Goal: Task Accomplishment & Management: Manage account settings

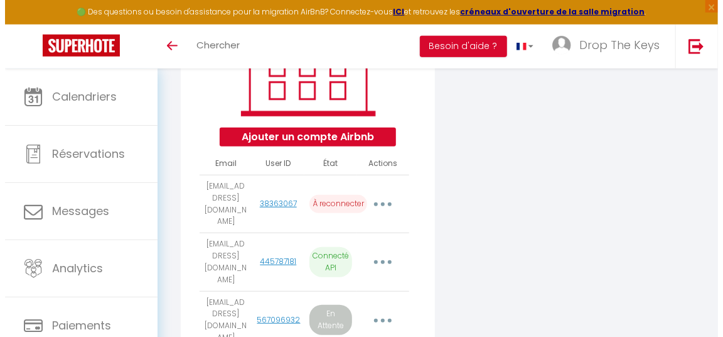
scroll to position [213, 0]
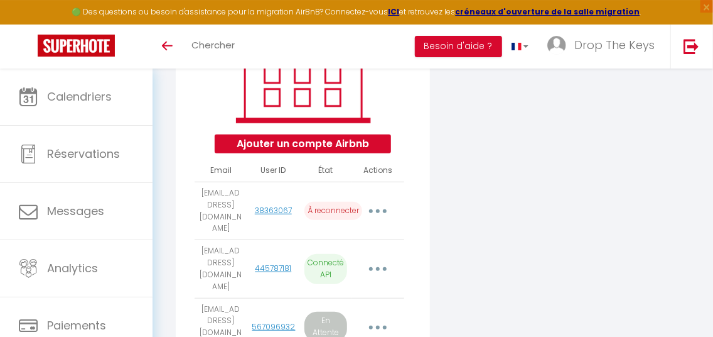
click at [381, 216] on button "button" at bounding box center [378, 211] width 33 height 24
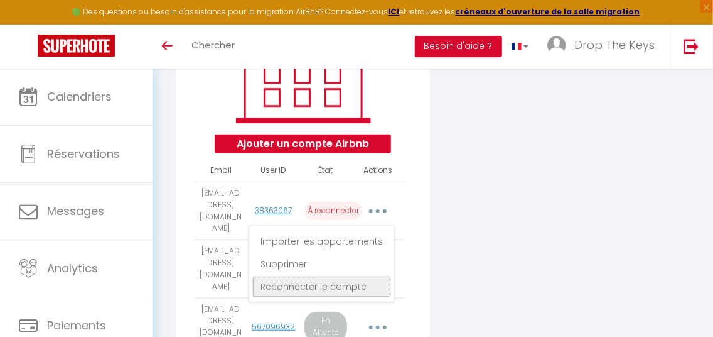
click at [353, 291] on link "Reconnecter le compte" at bounding box center [321, 286] width 139 height 21
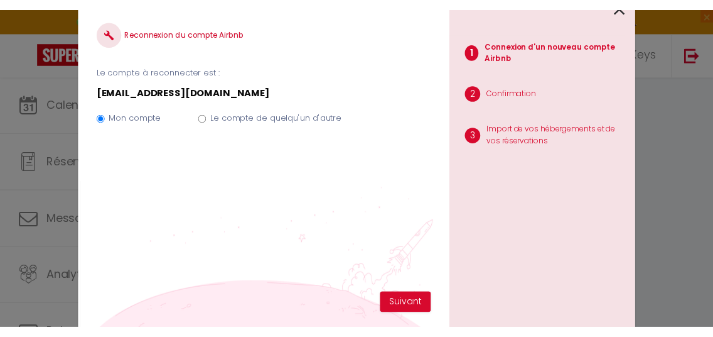
scroll to position [0, 0]
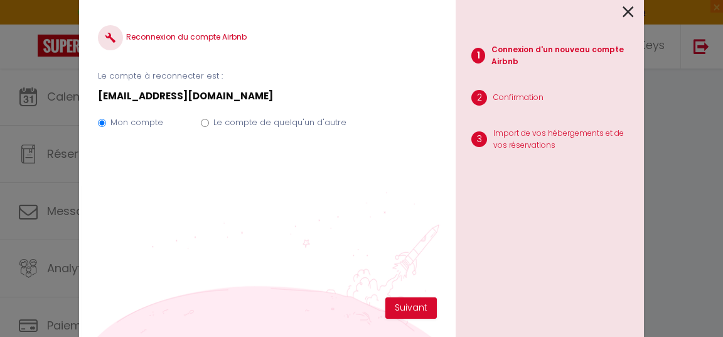
click at [626, 12] on icon at bounding box center [628, 12] width 11 height 19
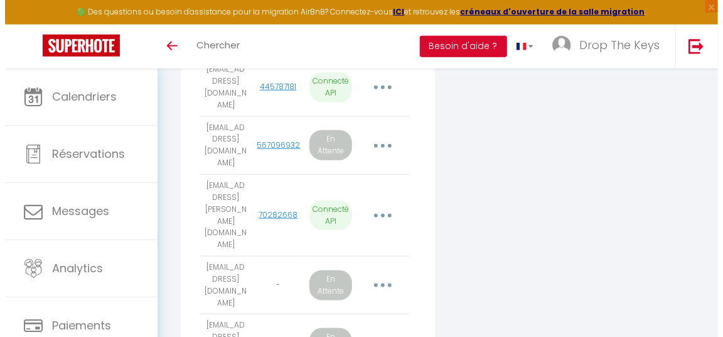
scroll to position [390, 0]
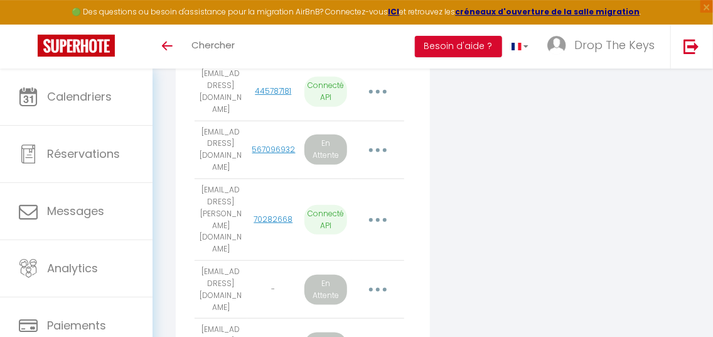
click at [379, 148] on icon "button" at bounding box center [378, 150] width 4 height 4
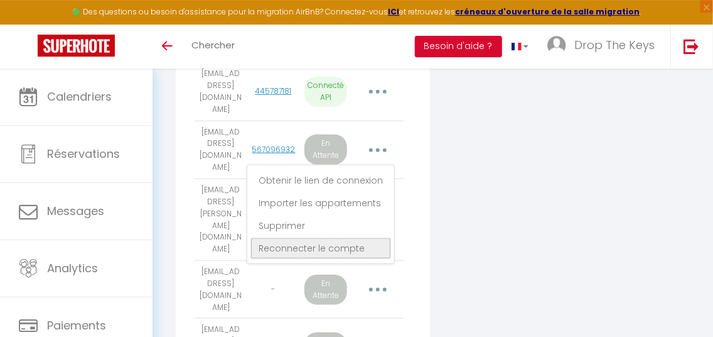
click at [331, 237] on link "Reconnecter le compte" at bounding box center [321, 247] width 141 height 21
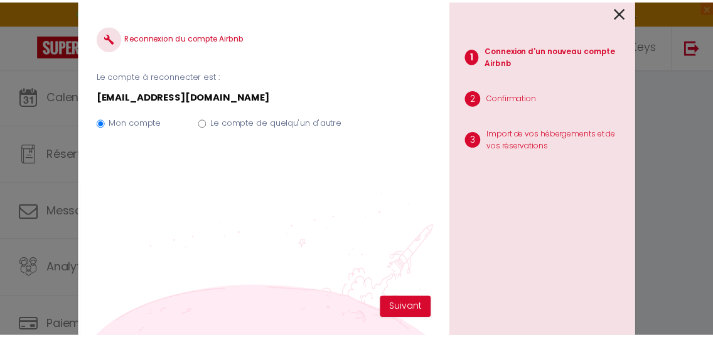
scroll to position [4, 0]
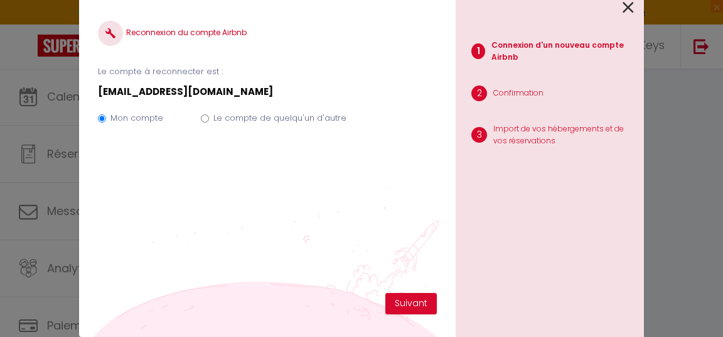
click at [252, 91] on p "[EMAIL_ADDRESS][DOMAIN_NAME]" at bounding box center [267, 91] width 339 height 15
click at [625, 11] on icon at bounding box center [628, 7] width 11 height 19
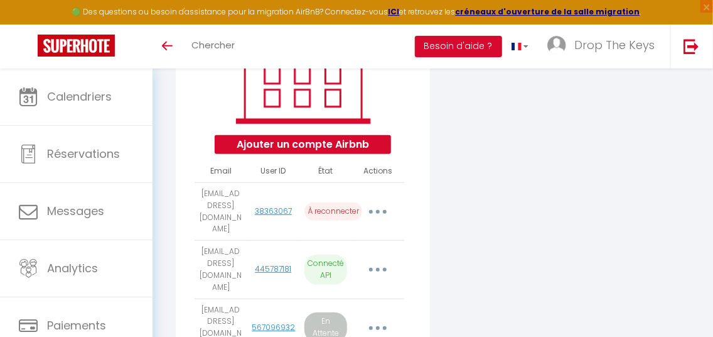
scroll to position [210, 0]
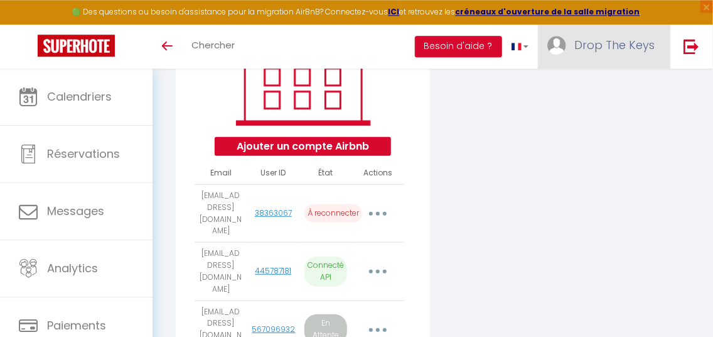
click at [605, 57] on link "Drop The Keys" at bounding box center [604, 46] width 133 height 44
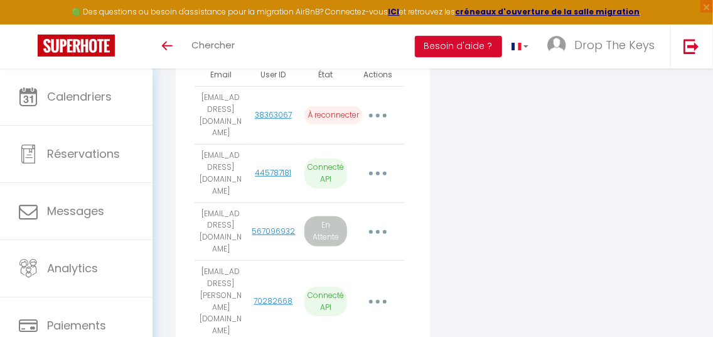
scroll to position [308, 0]
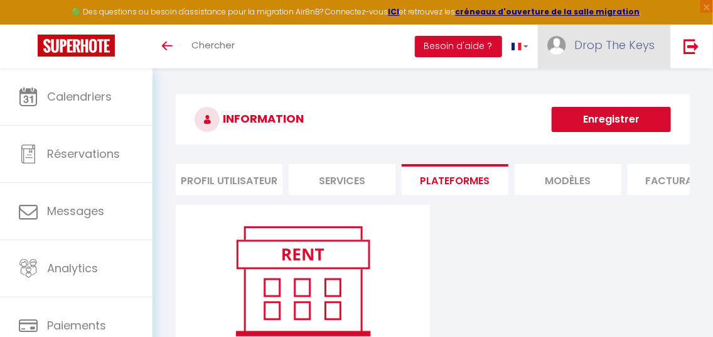
click at [606, 50] on span "Drop The Keys" at bounding box center [615, 45] width 80 height 16
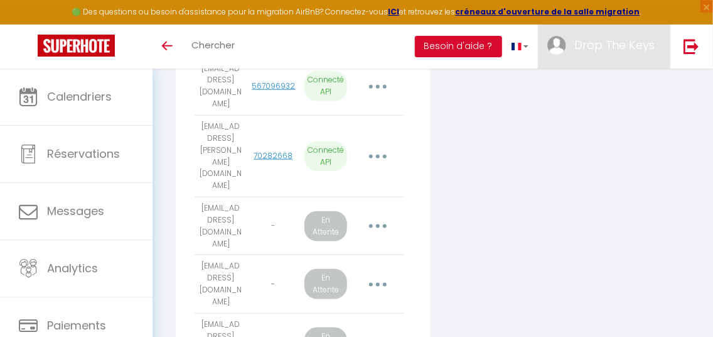
scroll to position [454, 0]
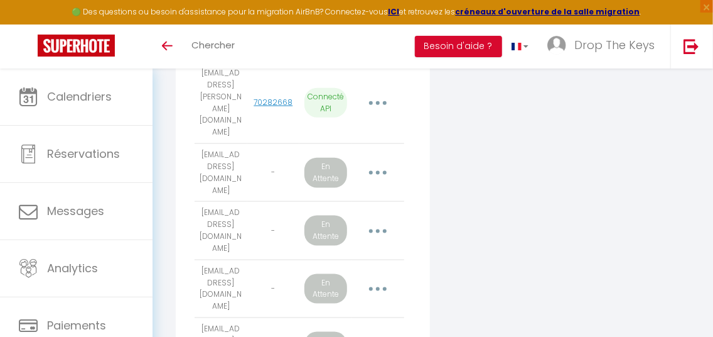
scroll to position [507, 0]
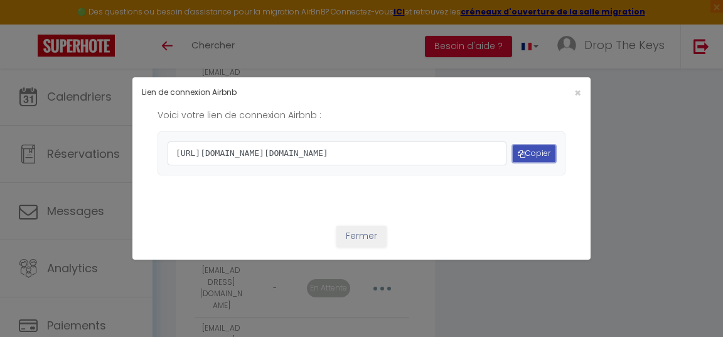
click at [528, 159] on button "Copier" at bounding box center [534, 153] width 43 height 17
click at [575, 85] on span "×" at bounding box center [578, 93] width 7 height 16
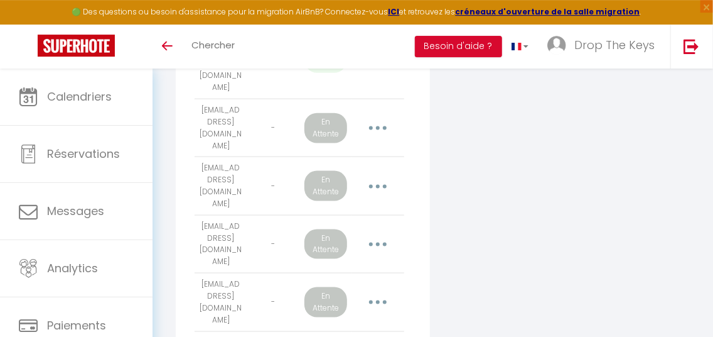
scroll to position [571, 0]
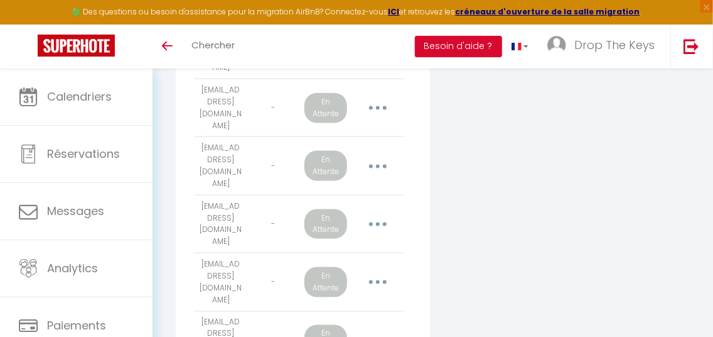
click at [385, 328] on button "button" at bounding box center [378, 340] width 33 height 24
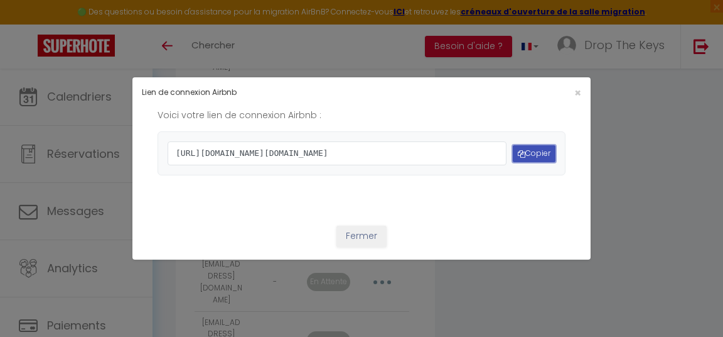
click at [533, 151] on button "Copier" at bounding box center [534, 153] width 43 height 17
click at [565, 87] on div "×" at bounding box center [514, 93] width 152 height 12
click at [371, 247] on button "Fermer" at bounding box center [362, 235] width 50 height 21
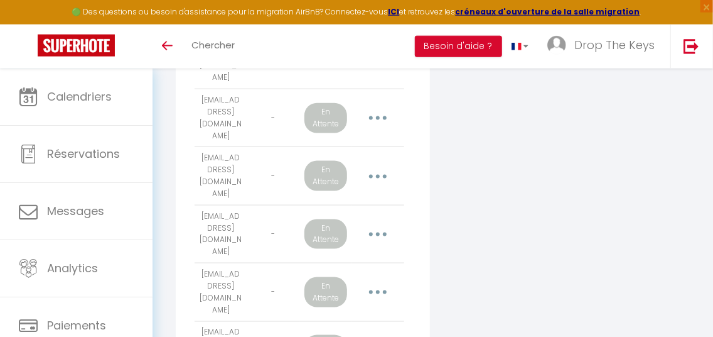
scroll to position [561, 0]
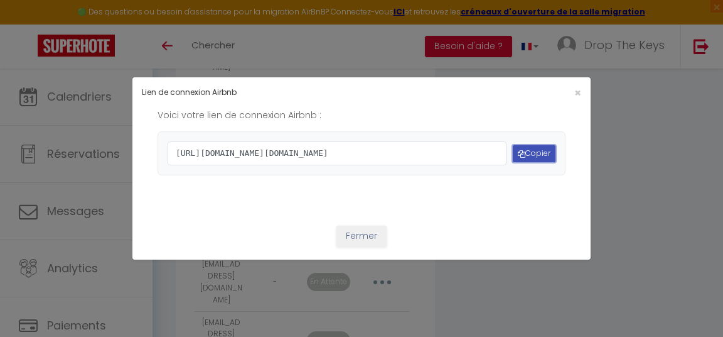
click at [526, 152] on button "Copier" at bounding box center [534, 153] width 43 height 17
click at [367, 247] on button "Fermer" at bounding box center [362, 235] width 50 height 21
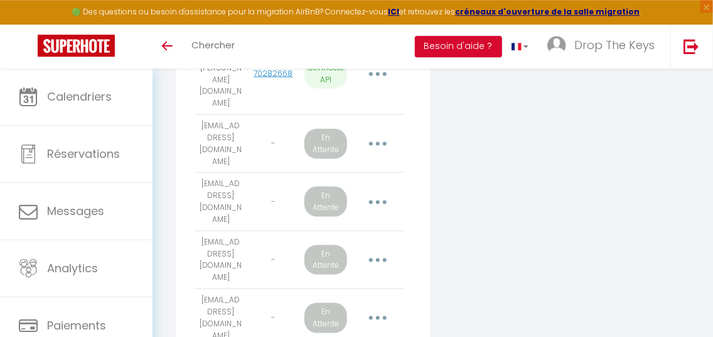
scroll to position [535, 0]
click at [379, 259] on icon "button" at bounding box center [378, 261] width 4 height 4
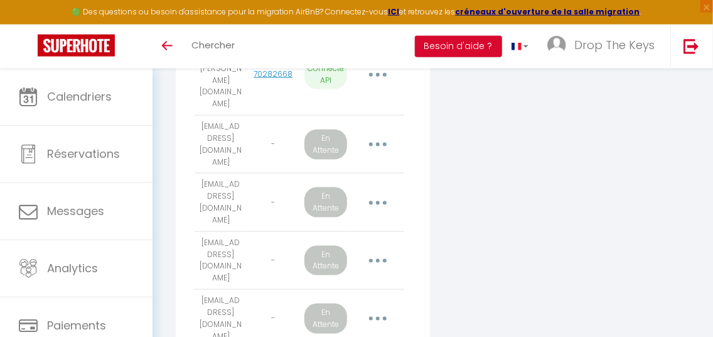
click at [383, 249] on button "button" at bounding box center [378, 261] width 33 height 24
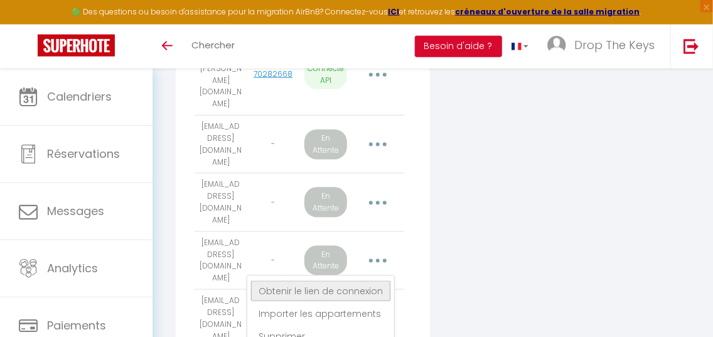
click at [332, 280] on link "Obtenir le lien de connexion" at bounding box center [321, 290] width 141 height 21
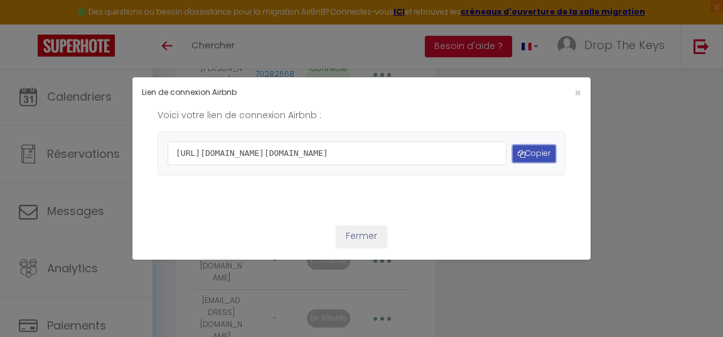
click at [524, 148] on button "Copier" at bounding box center [534, 153] width 43 height 17
click at [526, 153] on button "Copier" at bounding box center [534, 153] width 43 height 17
click at [575, 85] on span "×" at bounding box center [578, 93] width 7 height 16
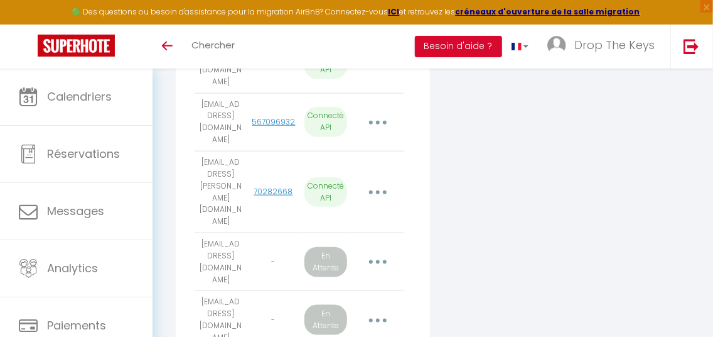
scroll to position [407, 0]
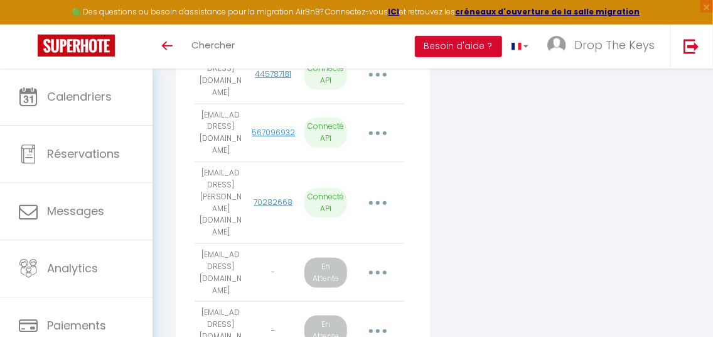
click at [380, 271] on icon "button" at bounding box center [378, 273] width 4 height 4
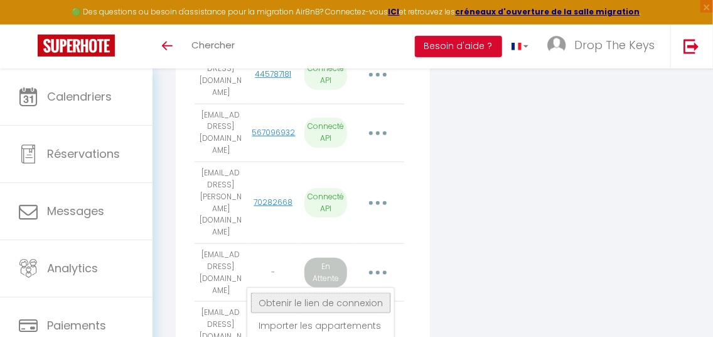
click at [296, 292] on link "Obtenir le lien de connexion" at bounding box center [321, 302] width 141 height 21
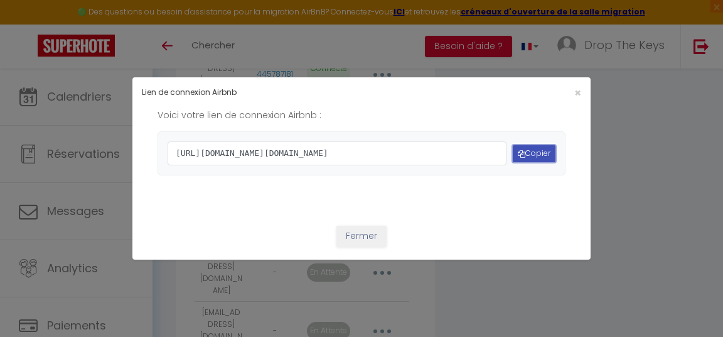
click at [528, 155] on button "Copier" at bounding box center [534, 153] width 43 height 17
click at [575, 85] on span "×" at bounding box center [578, 93] width 7 height 16
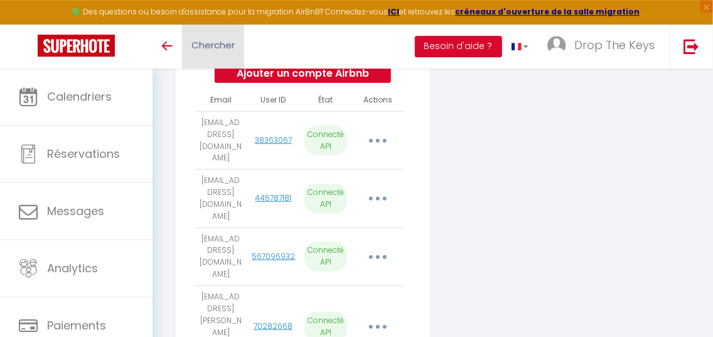
scroll to position [281, 0]
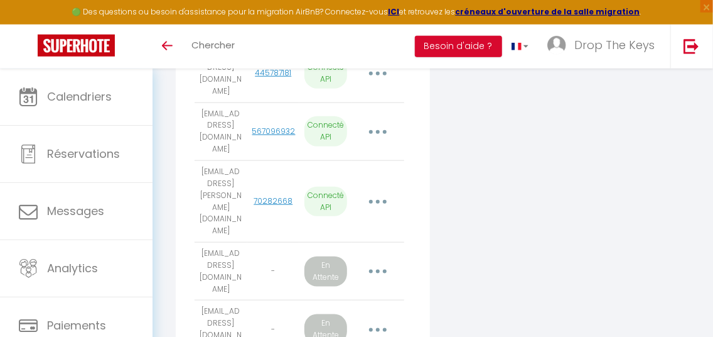
scroll to position [407, 0]
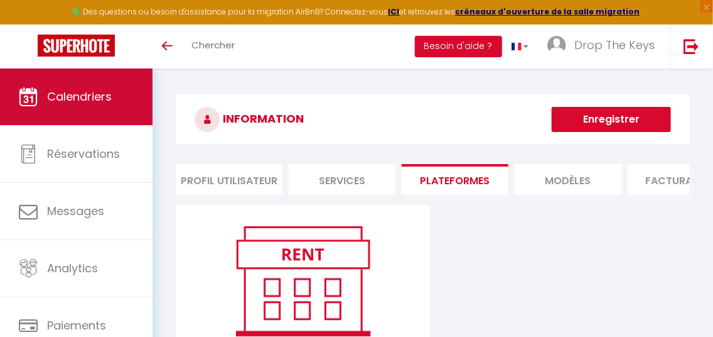
click at [85, 98] on span "Calendriers" at bounding box center [79, 97] width 65 height 16
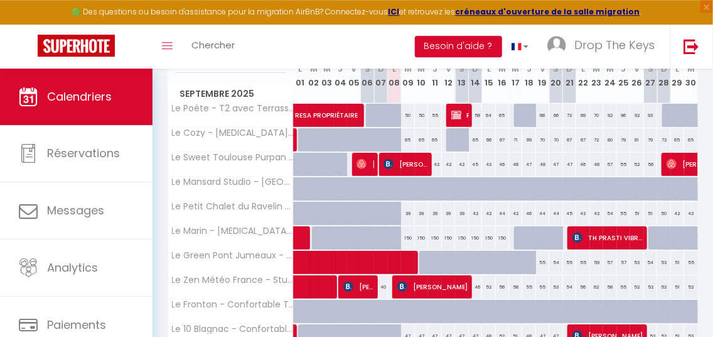
scroll to position [234, 0]
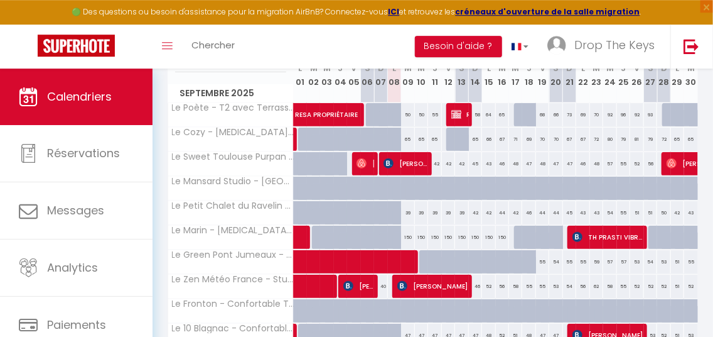
click at [364, 225] on td "39" at bounding box center [367, 212] width 13 height 24
type input "39"
type input "Sam 06 Septembre 2025"
type input "Dim 07 Septembre 2025"
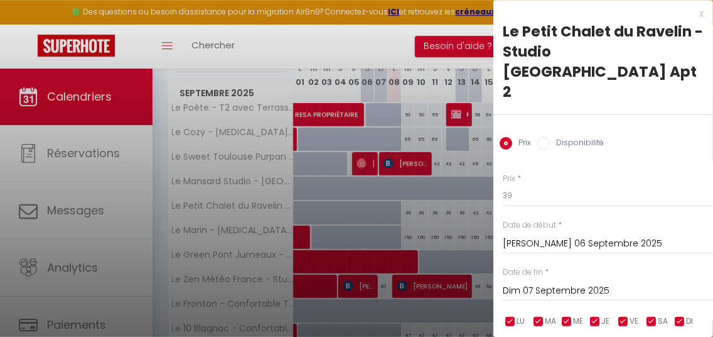
click at [134, 41] on div at bounding box center [356, 168] width 713 height 337
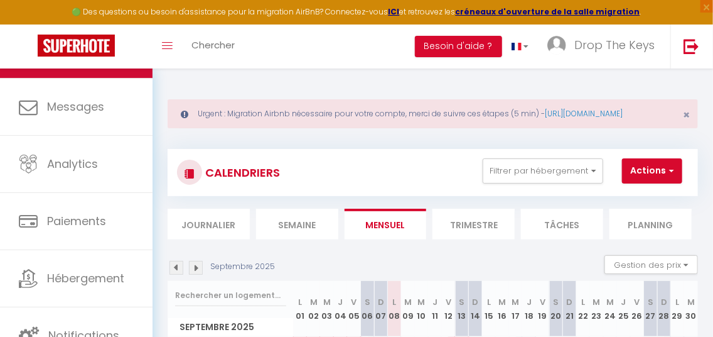
scroll to position [105, 0]
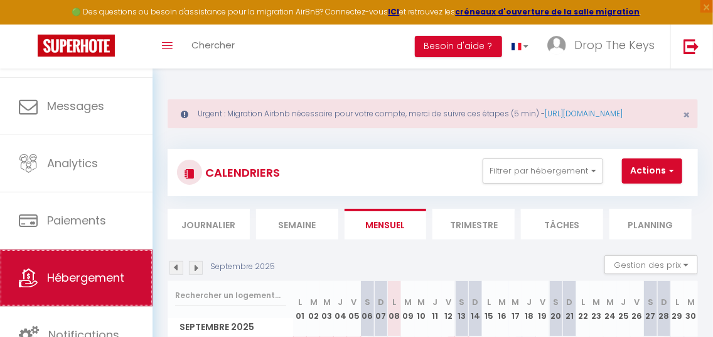
click at [84, 276] on span "Hébergement" at bounding box center [85, 277] width 77 height 16
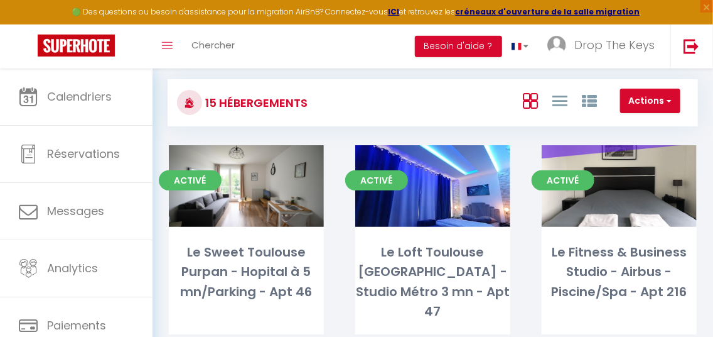
scroll to position [72, 0]
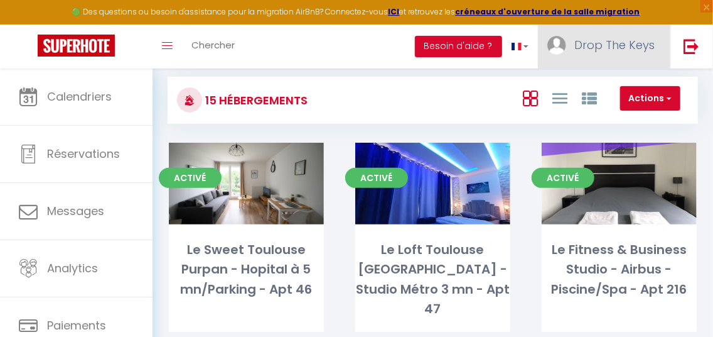
click at [596, 40] on span "Drop The Keys" at bounding box center [615, 45] width 80 height 16
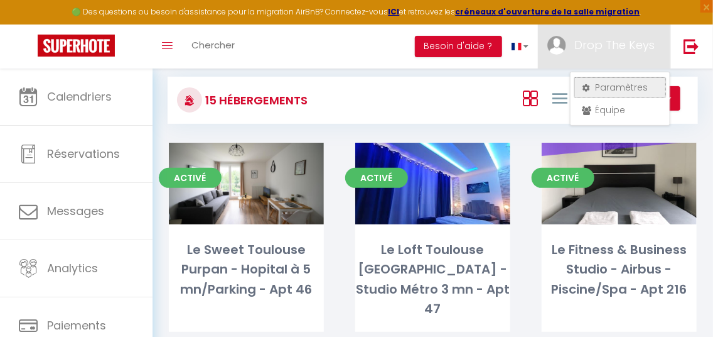
click at [612, 90] on link "Paramètres" at bounding box center [620, 87] width 93 height 21
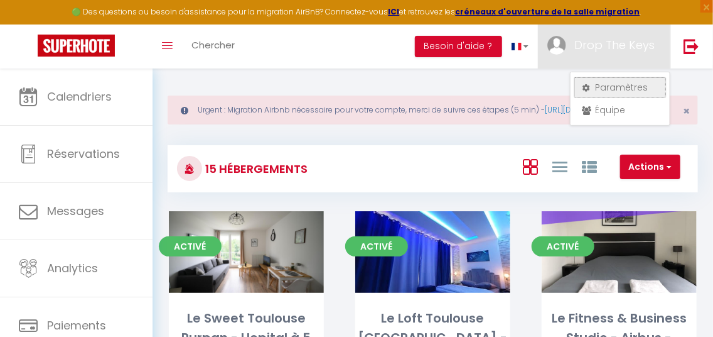
select select "fr"
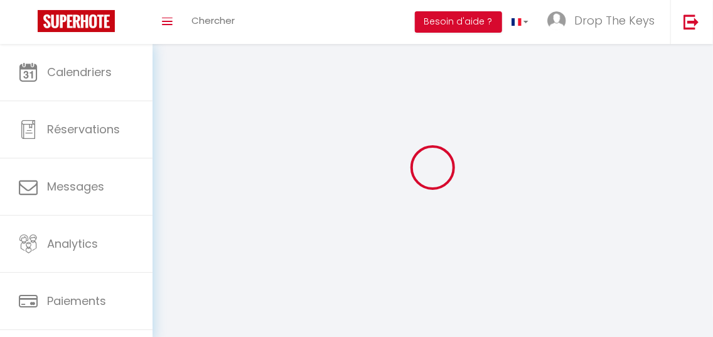
select select
type input "Drop The Keys"
type input "Conciergerie"
type input "0784543519"
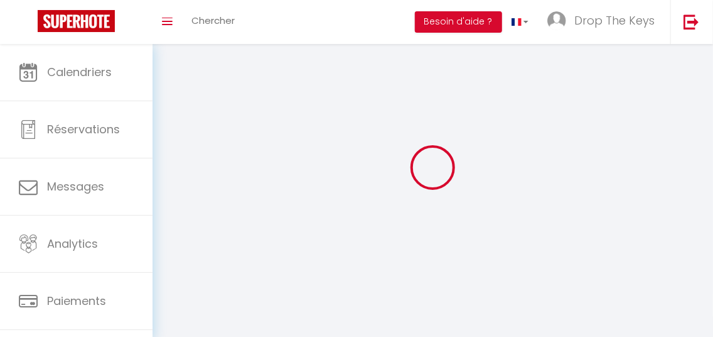
type input "[PERSON_NAME][GEOGRAPHIC_DATA]"
type input "31200"
type input "[GEOGRAPHIC_DATA]"
type input "r2cnO3aisUpRHZaEt2wUWTsE3"
type input "K2bU51UkDzZz5r001URhjiou9"
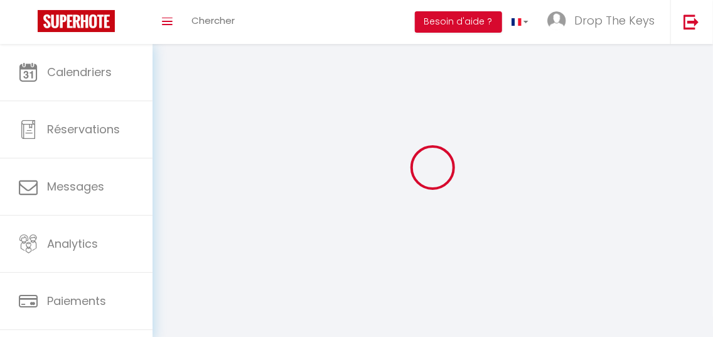
type input "[URL][DOMAIN_NAME]"
type input "FO27250"
type input "r2cnO3aisUpRHZaEt2wUWTsE3"
type input "K2bU51UkDzZz5r001URhjiou9"
type input "[URL][DOMAIN_NAME]"
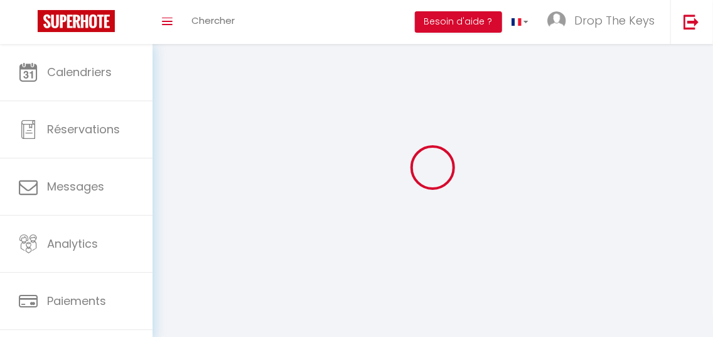
scroll to position [28, 0]
select select "28"
select select "fr"
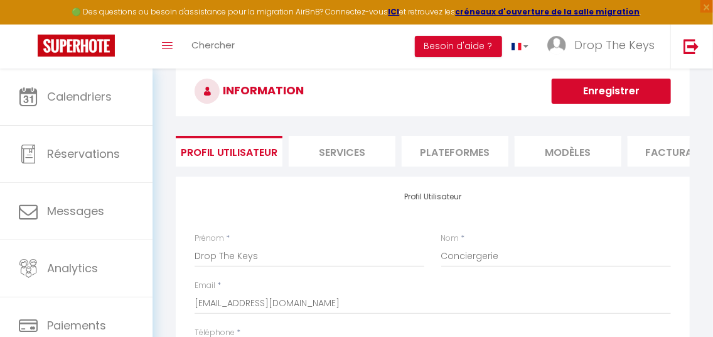
click at [455, 144] on li "Plateformes" at bounding box center [455, 151] width 107 height 31
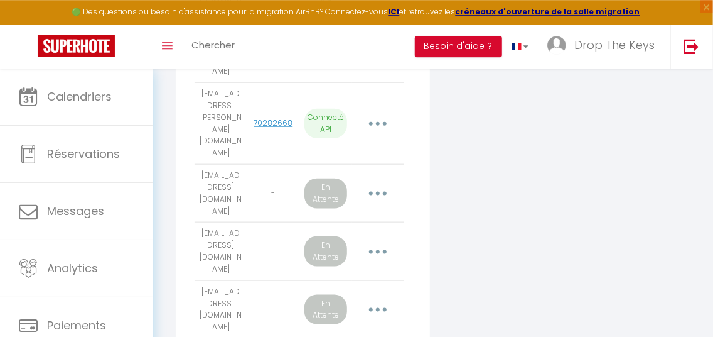
scroll to position [484, 0]
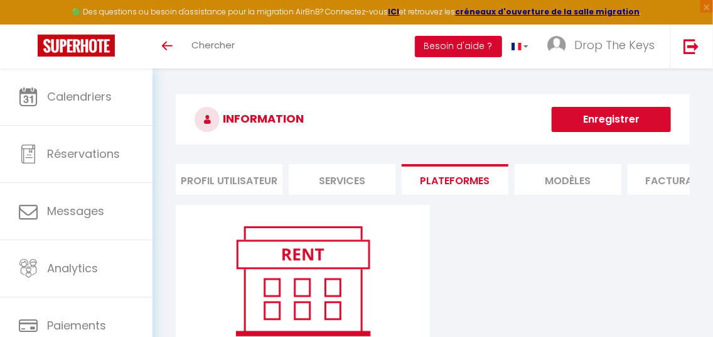
click at [481, 48] on button "Besoin d'aide ?" at bounding box center [458, 46] width 87 height 21
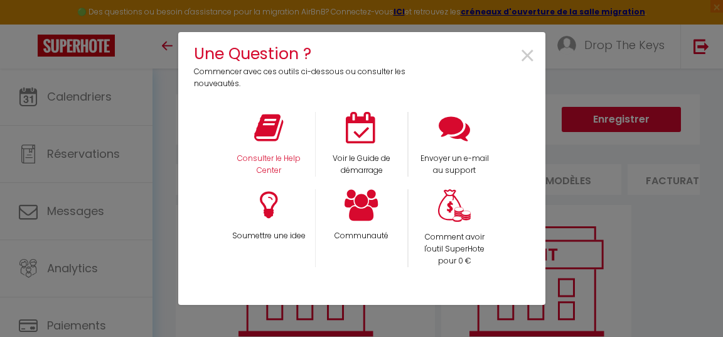
click at [289, 149] on div "Consulter le Help Center" at bounding box center [268, 144] width 93 height 65
click at [268, 161] on p "Consulter le Help Center" at bounding box center [268, 165] width 77 height 24
